Goal: Task Accomplishment & Management: Use online tool/utility

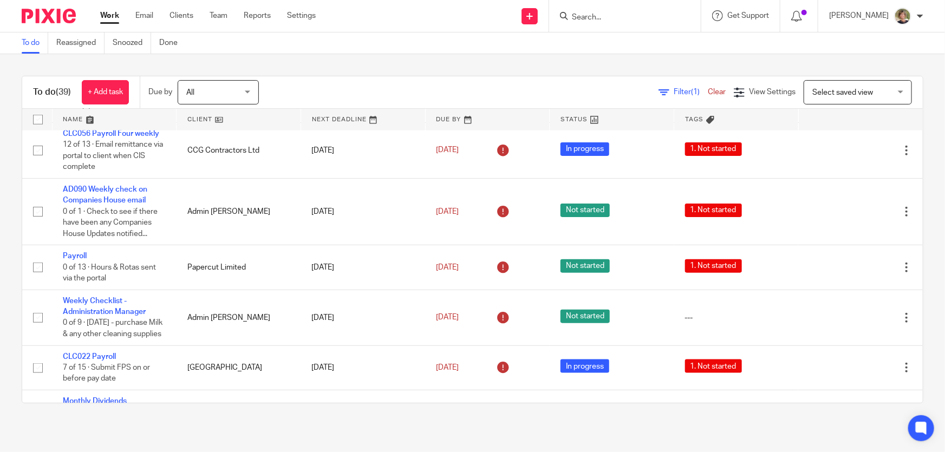
scroll to position [590, 0]
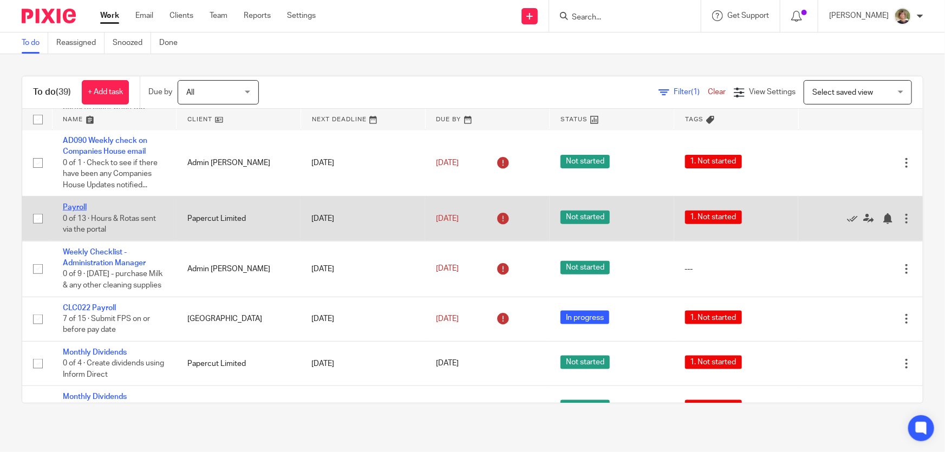
click at [75, 204] on link "Payroll" at bounding box center [75, 208] width 24 height 8
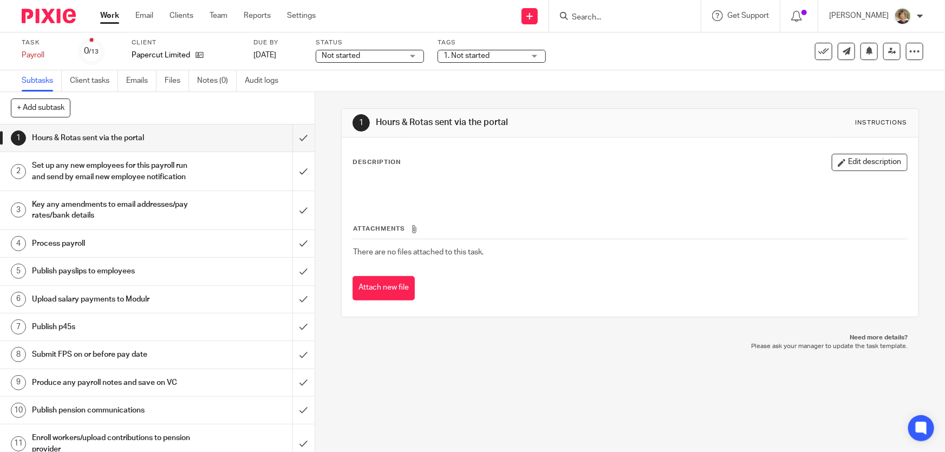
click at [409, 56] on div "Not started Not started" at bounding box center [370, 56] width 108 height 13
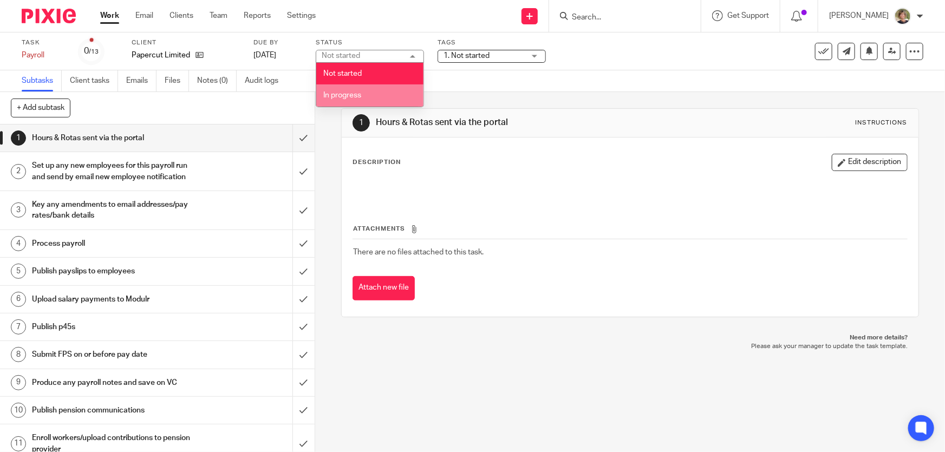
click at [366, 95] on li "In progress" at bounding box center [369, 95] width 107 height 22
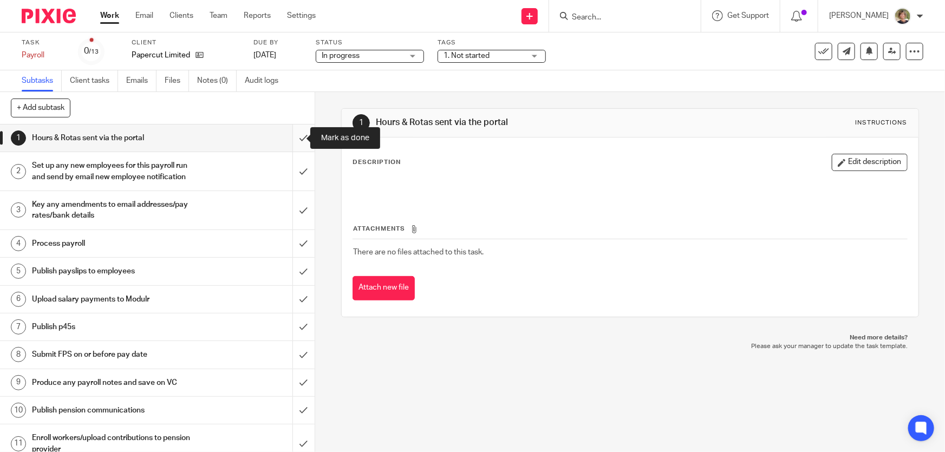
click at [291, 138] on input "submit" at bounding box center [157, 138] width 315 height 27
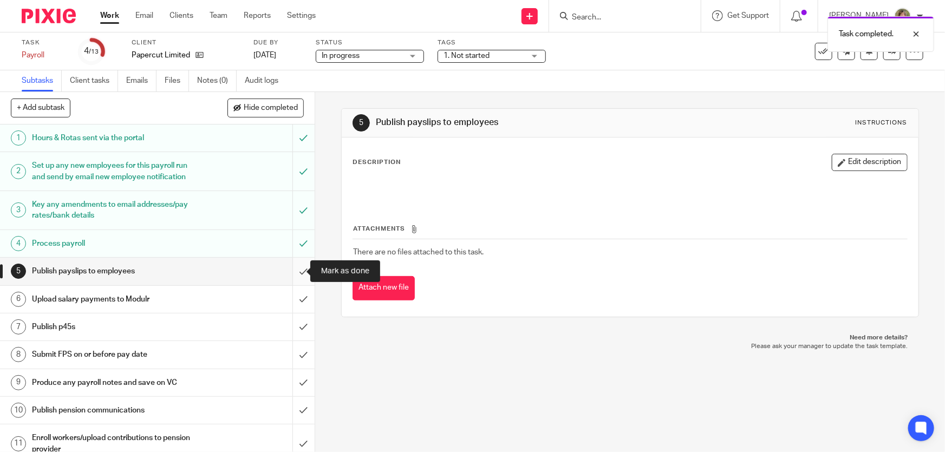
click at [292, 269] on input "submit" at bounding box center [157, 271] width 315 height 27
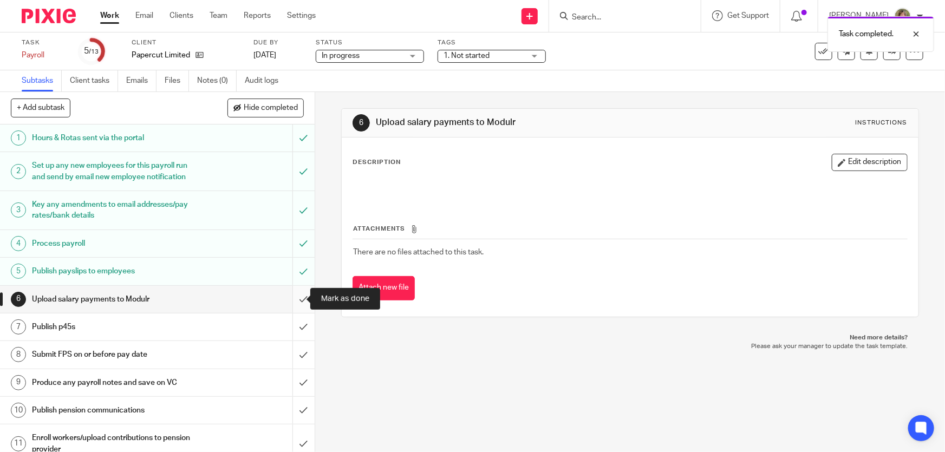
click at [292, 294] on input "submit" at bounding box center [157, 299] width 315 height 27
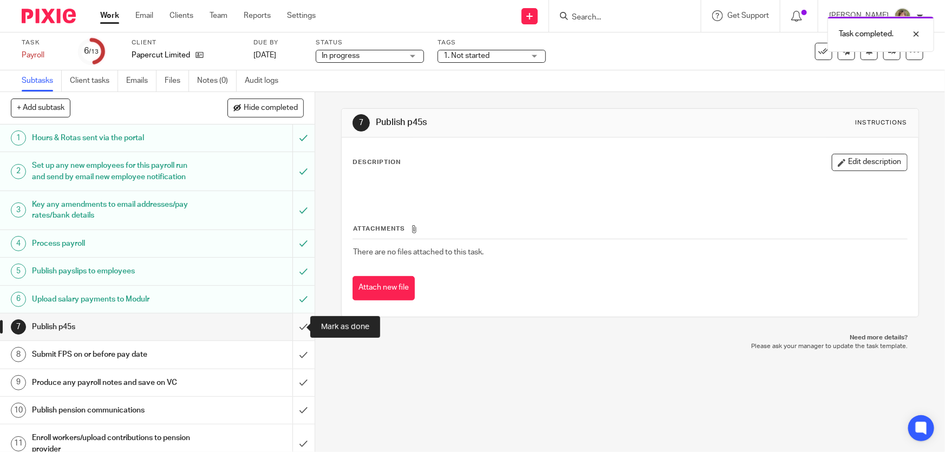
click at [292, 322] on input "submit" at bounding box center [157, 327] width 315 height 27
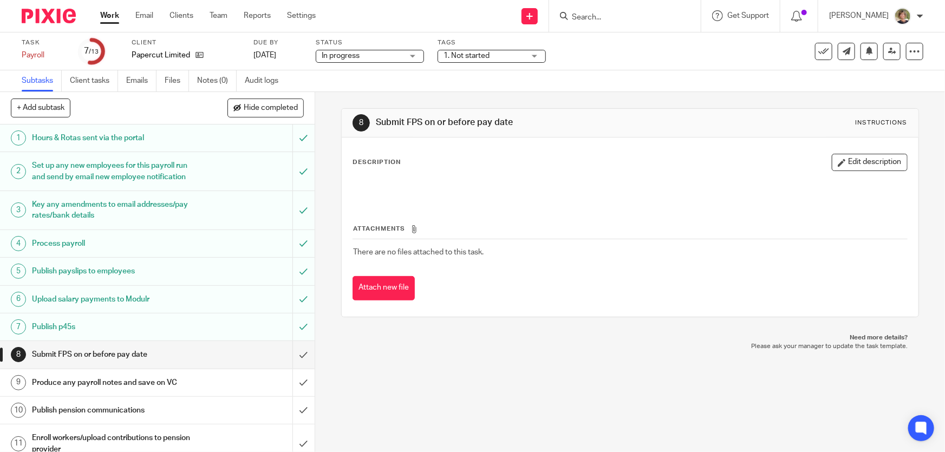
click at [608, 18] on input "Search" at bounding box center [619, 18] width 97 height 10
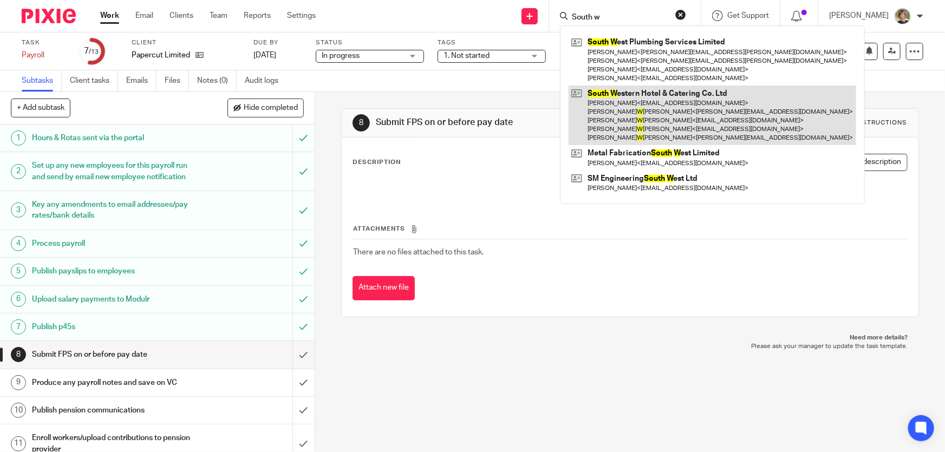
type input "South w"
click at [664, 106] on link at bounding box center [713, 116] width 288 height 60
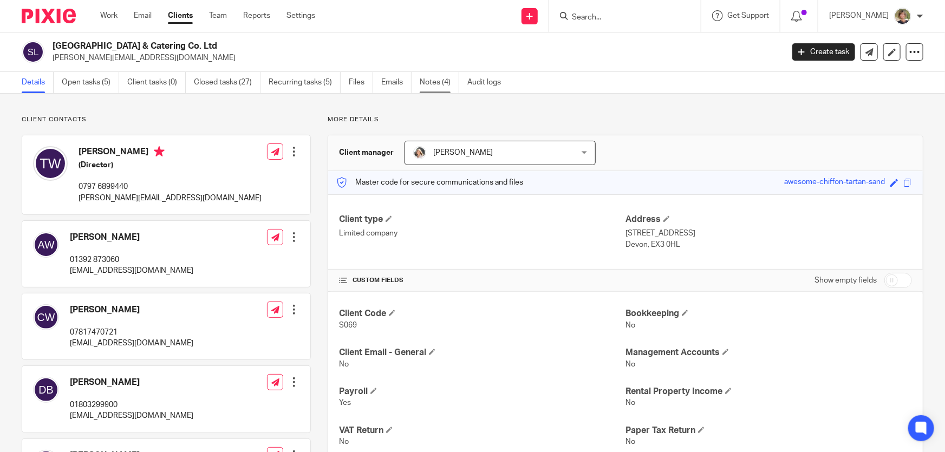
click at [425, 81] on link "Notes (4)" at bounding box center [440, 82] width 40 height 21
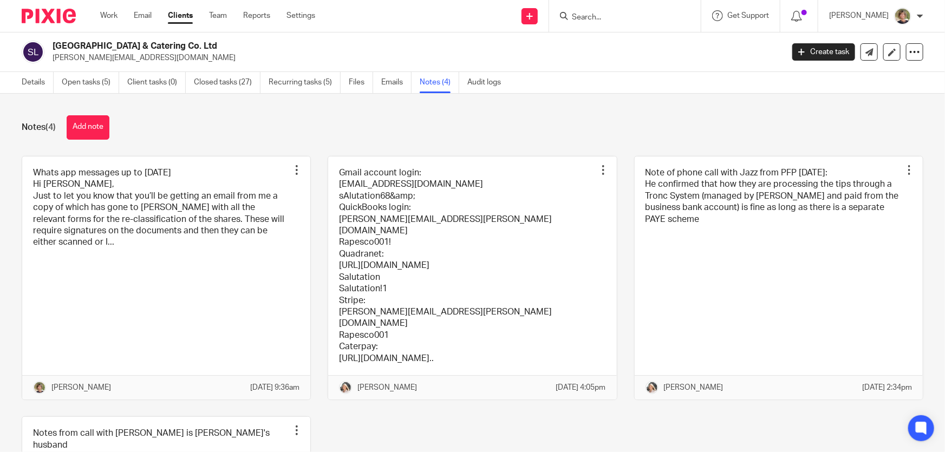
click at [644, 15] on input "Search" at bounding box center [619, 18] width 97 height 10
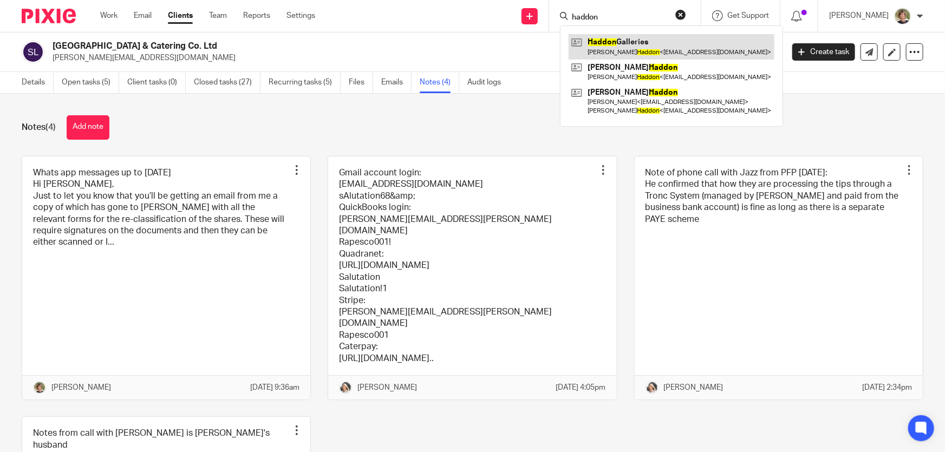
type input "haddon"
click at [646, 43] on link at bounding box center [672, 46] width 206 height 25
